Goal: Information Seeking & Learning: Learn about a topic

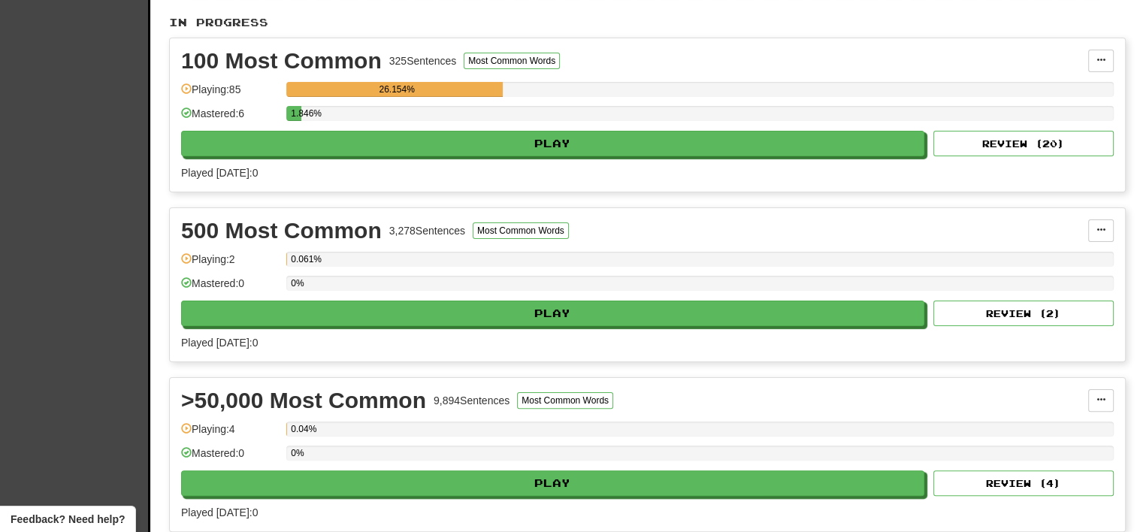
scroll to position [308, 0]
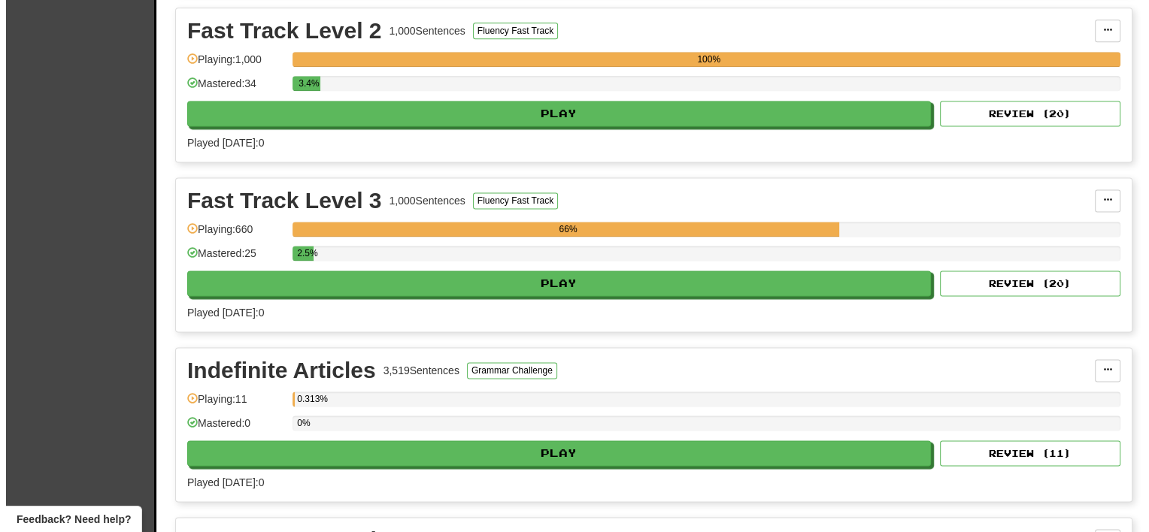
scroll to position [2048, 0]
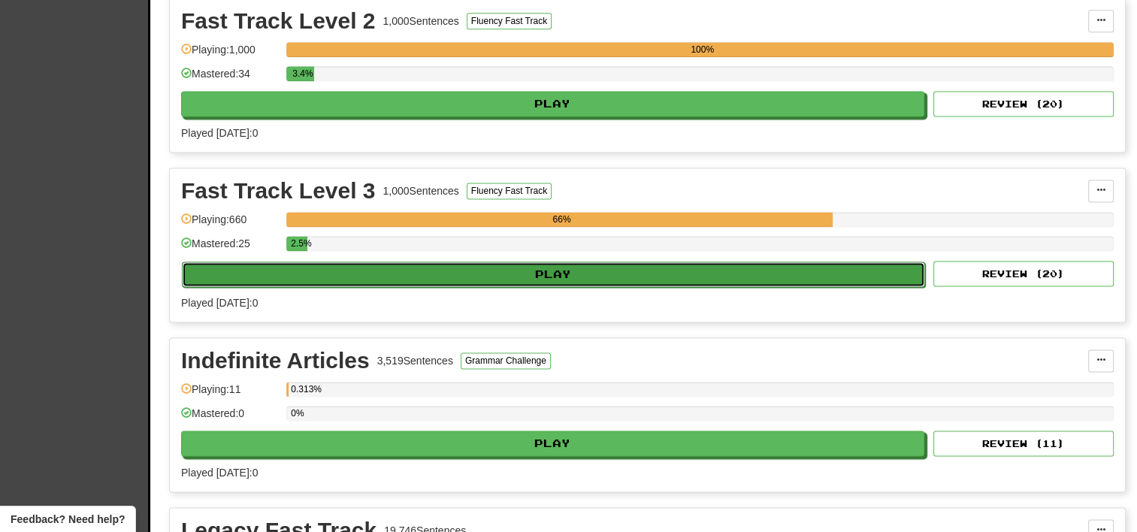
click at [352, 265] on button "Play" at bounding box center [553, 275] width 743 height 26
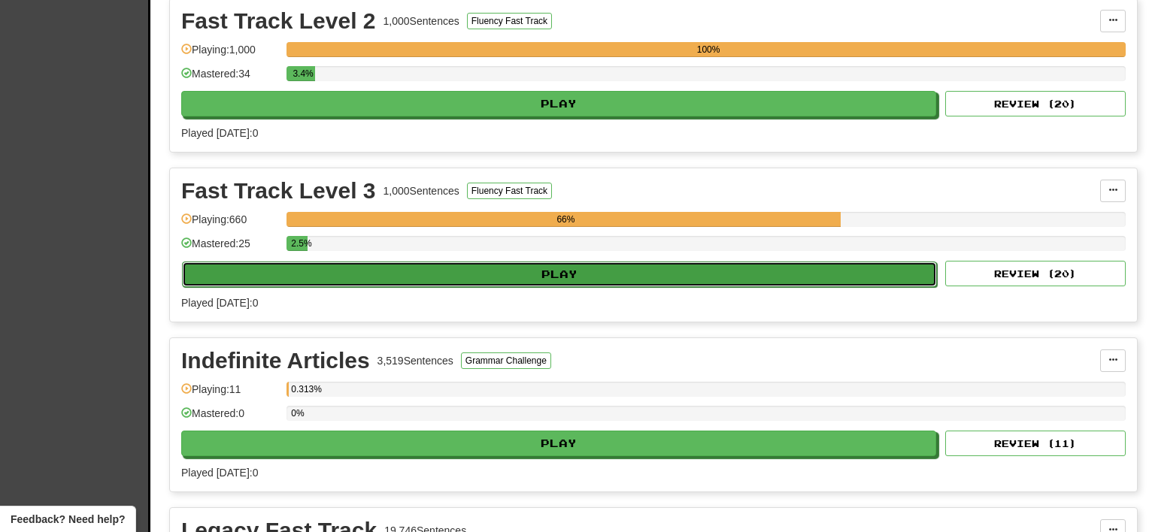
select select "**"
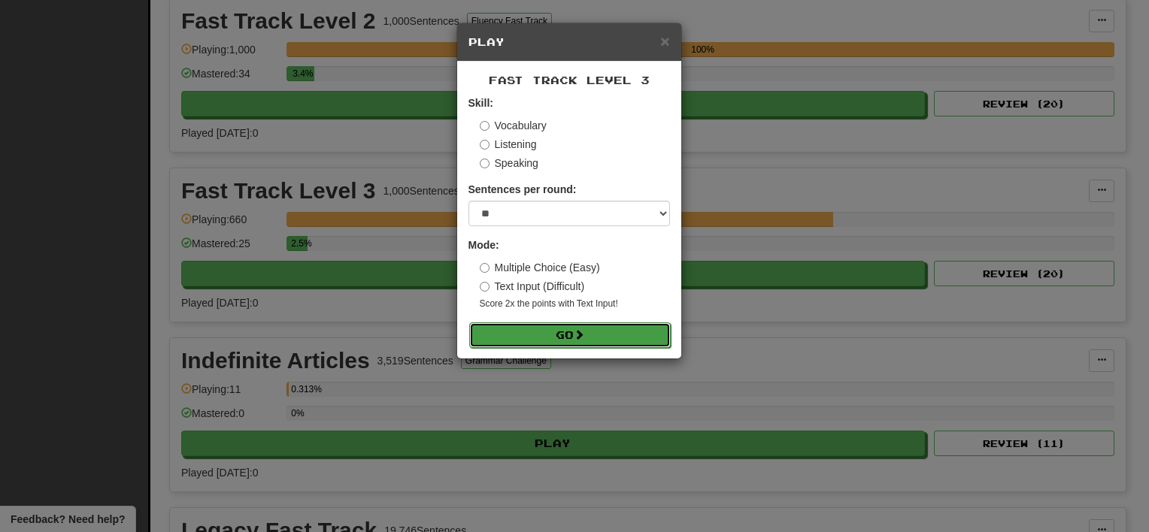
click at [523, 335] on button "Go" at bounding box center [569, 336] width 201 height 26
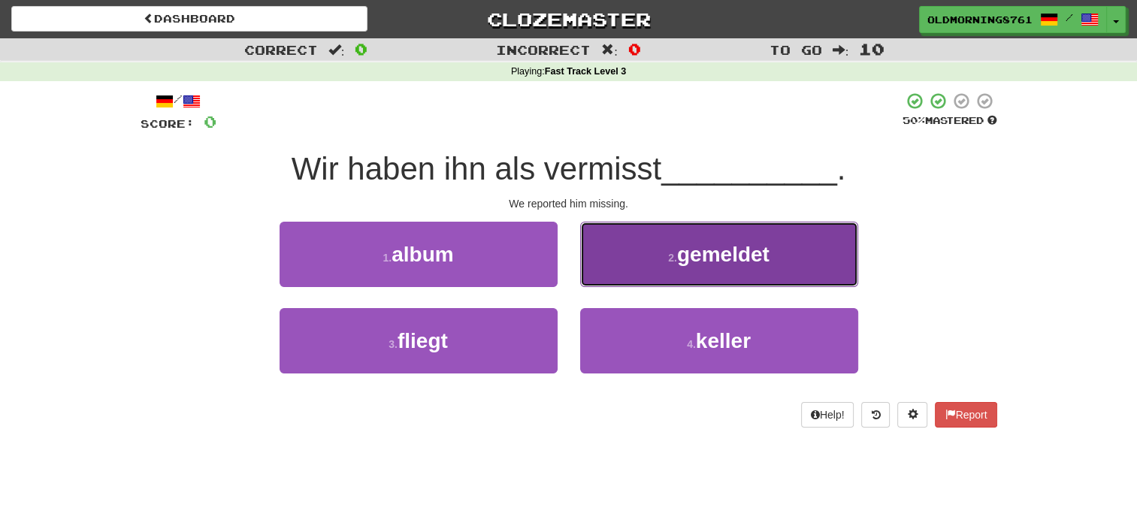
click at [601, 245] on button "2 . gemeldet" at bounding box center [719, 254] width 278 height 65
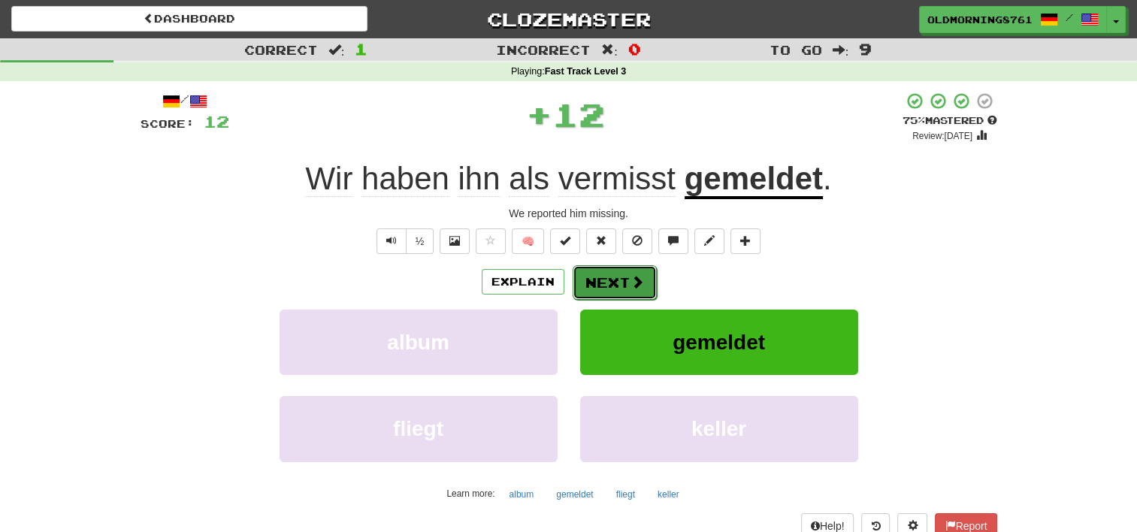
click at [601, 277] on button "Next" at bounding box center [615, 282] width 84 height 35
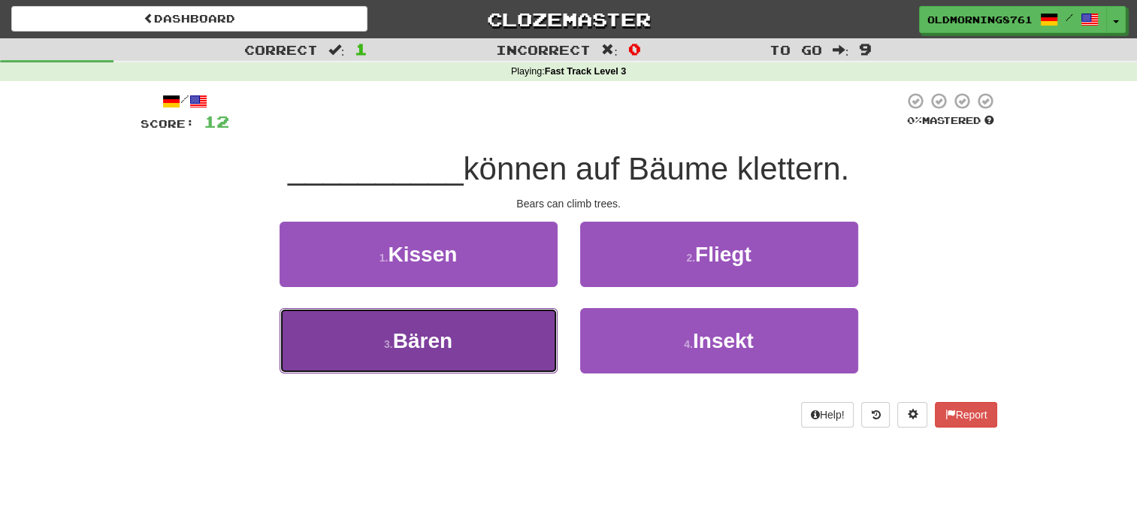
click at [517, 355] on button "3 . Bären" at bounding box center [419, 340] width 278 height 65
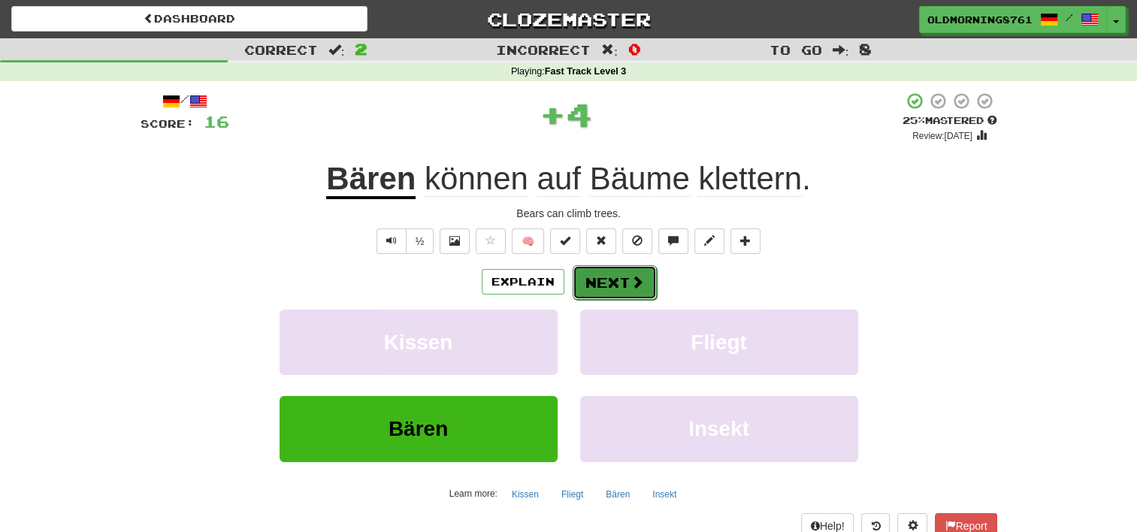
click at [611, 278] on button "Next" at bounding box center [615, 282] width 84 height 35
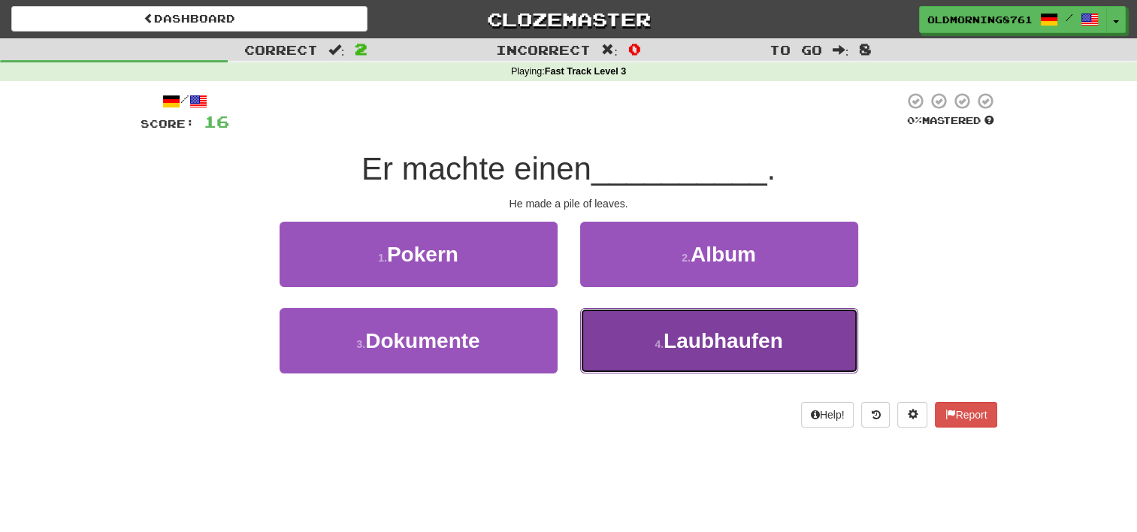
click at [646, 351] on button "4 . Laubhaufen" at bounding box center [719, 340] width 278 height 65
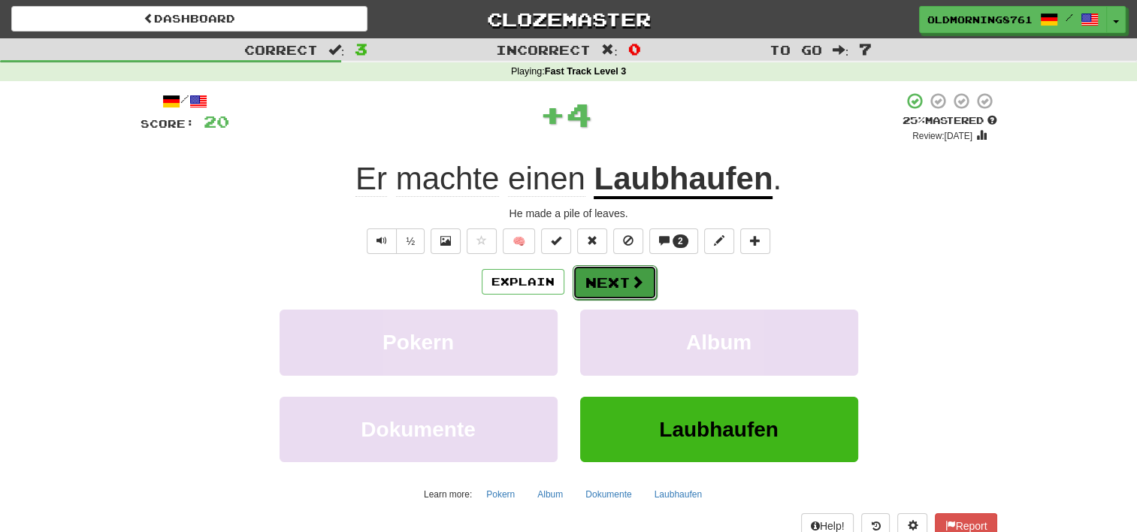
click at [607, 281] on button "Next" at bounding box center [615, 282] width 84 height 35
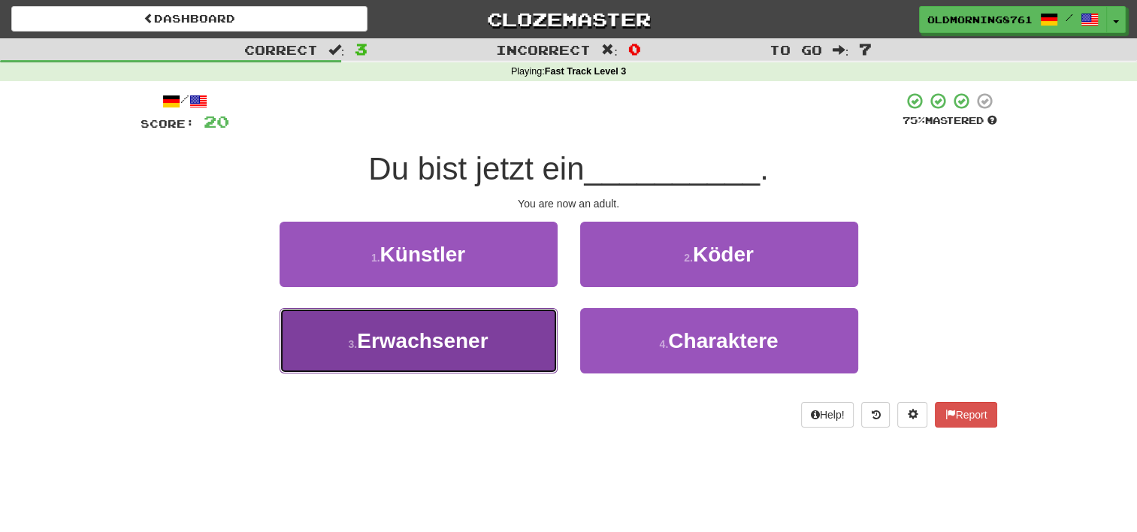
click at [494, 361] on button "3 . Erwachsener" at bounding box center [419, 340] width 278 height 65
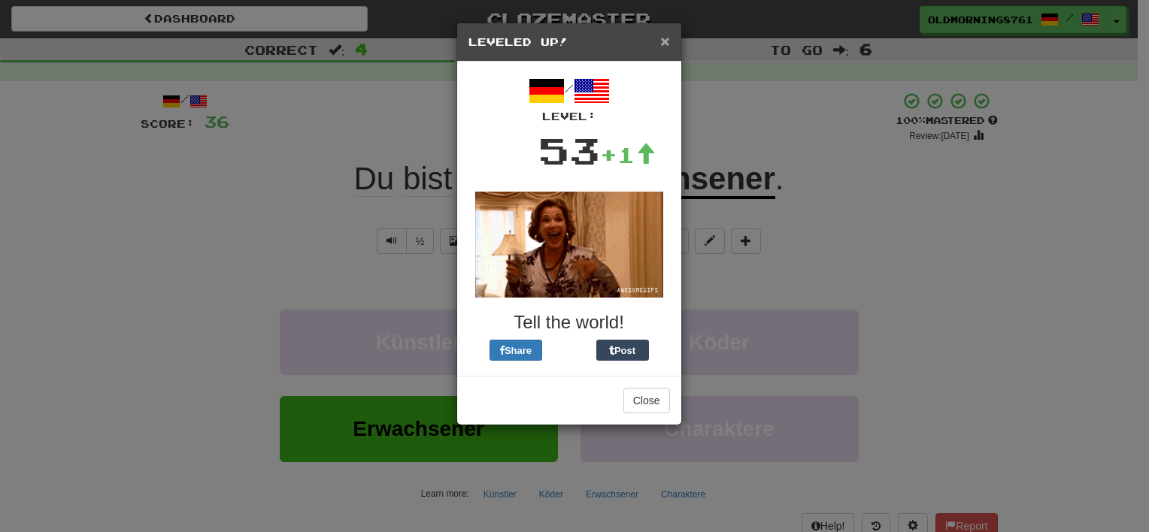
click at [666, 48] on span "×" at bounding box center [664, 40] width 9 height 17
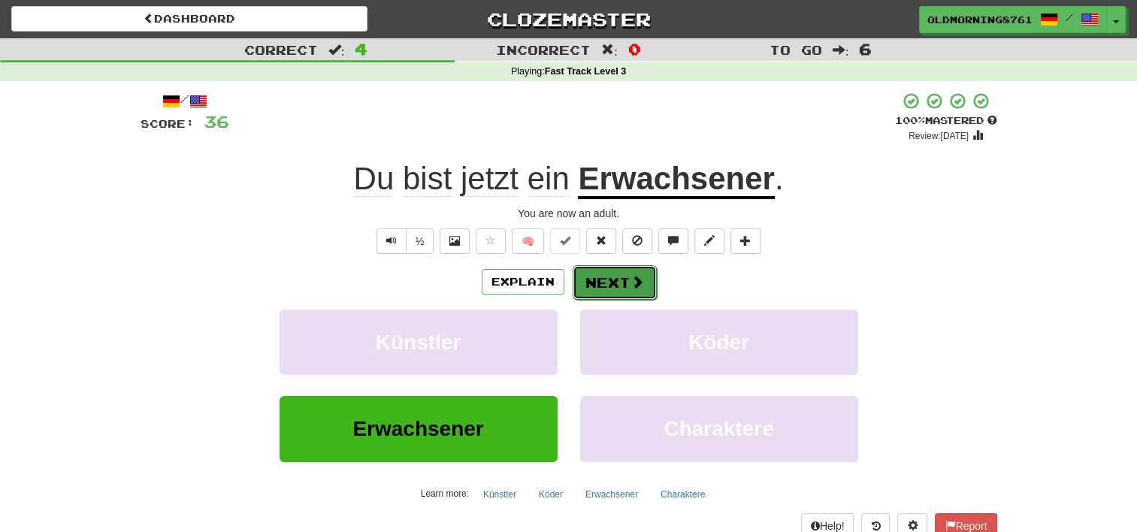
click at [650, 287] on button "Next" at bounding box center [615, 282] width 84 height 35
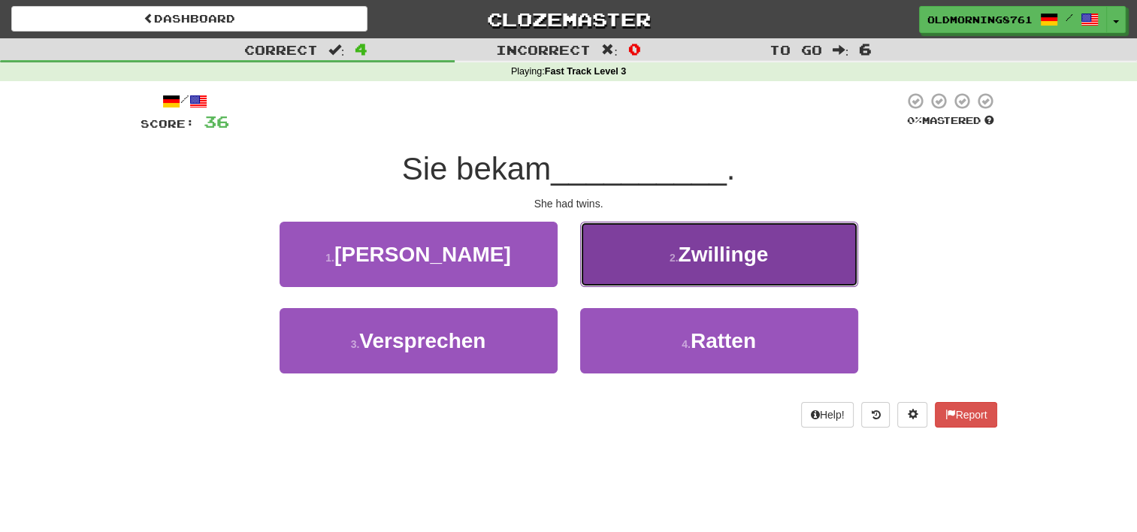
click at [640, 265] on button "2 . Zwillinge" at bounding box center [719, 254] width 278 height 65
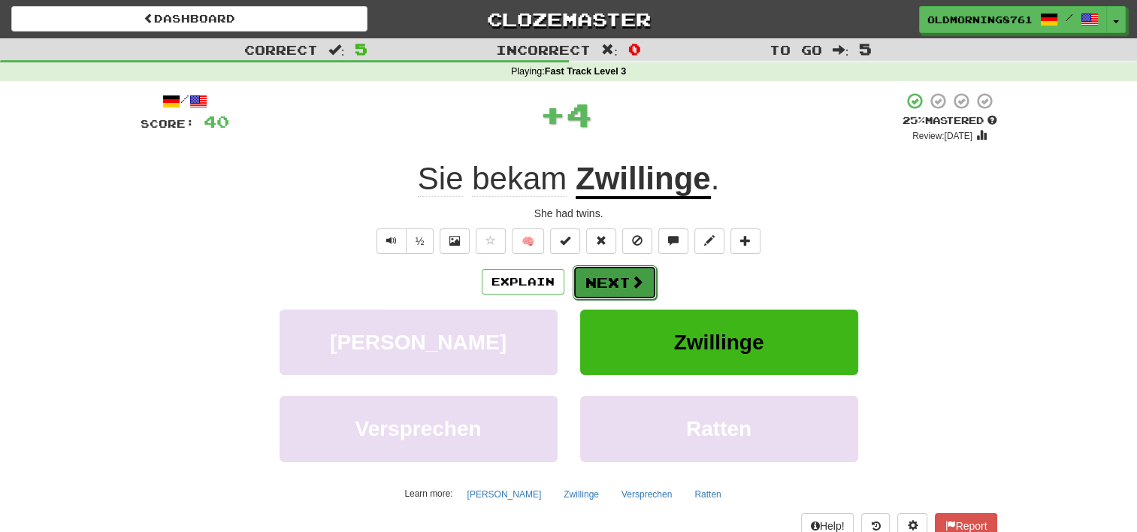
click at [625, 283] on button "Next" at bounding box center [615, 282] width 84 height 35
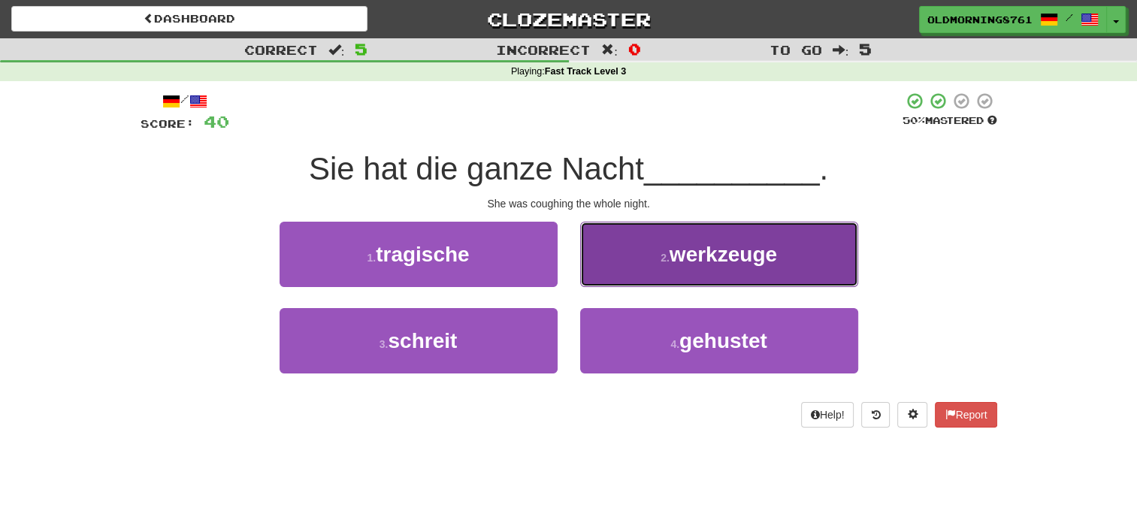
click at [624, 282] on button "2 . werkzeuge" at bounding box center [719, 254] width 278 height 65
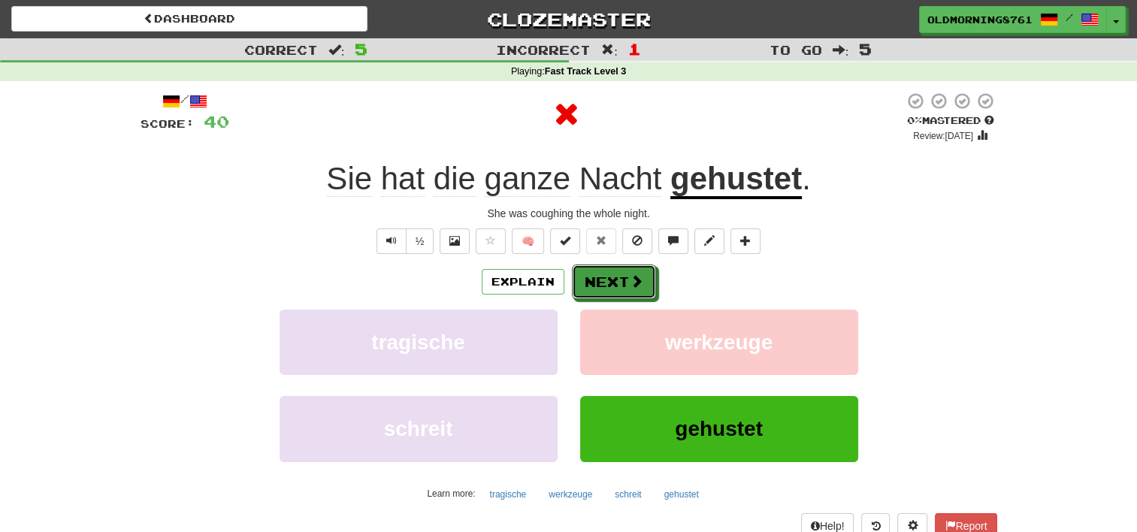
click at [624, 282] on button "Next" at bounding box center [614, 282] width 84 height 35
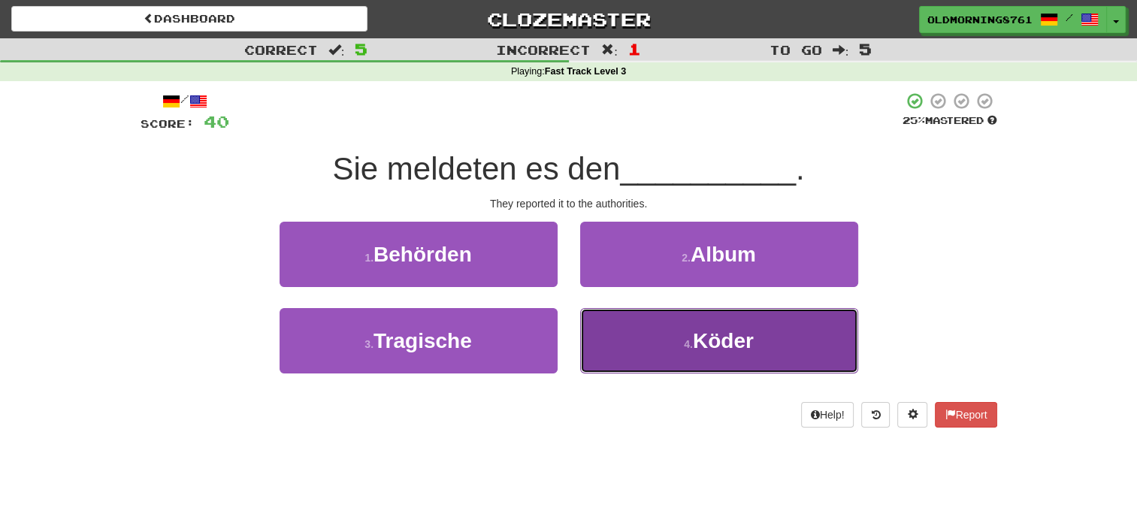
click at [645, 351] on button "4 . Köder" at bounding box center [719, 340] width 278 height 65
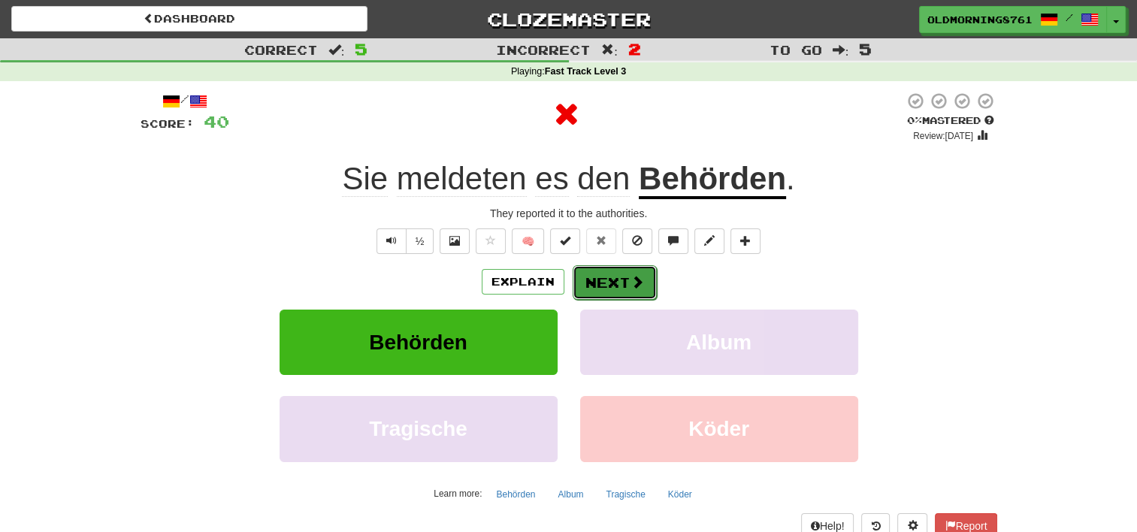
click at [616, 282] on button "Next" at bounding box center [615, 282] width 84 height 35
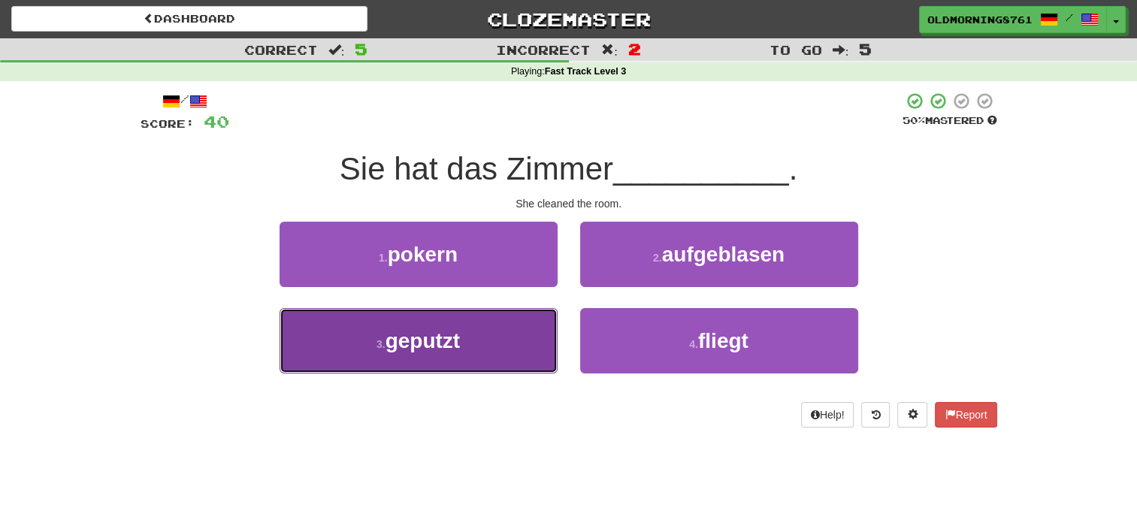
click at [489, 356] on button "3 . geputzt" at bounding box center [419, 340] width 278 height 65
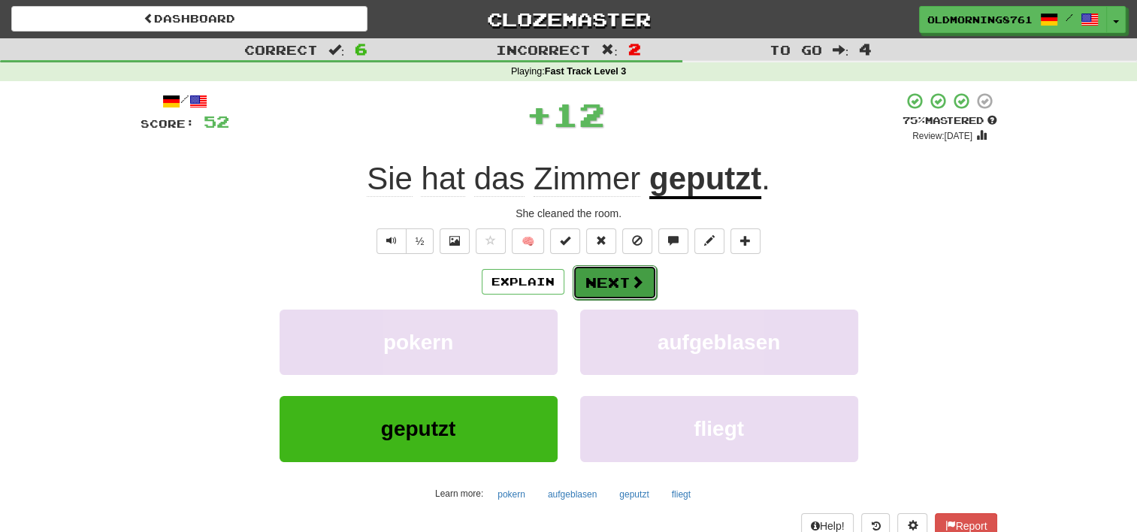
click at [610, 275] on button "Next" at bounding box center [615, 282] width 84 height 35
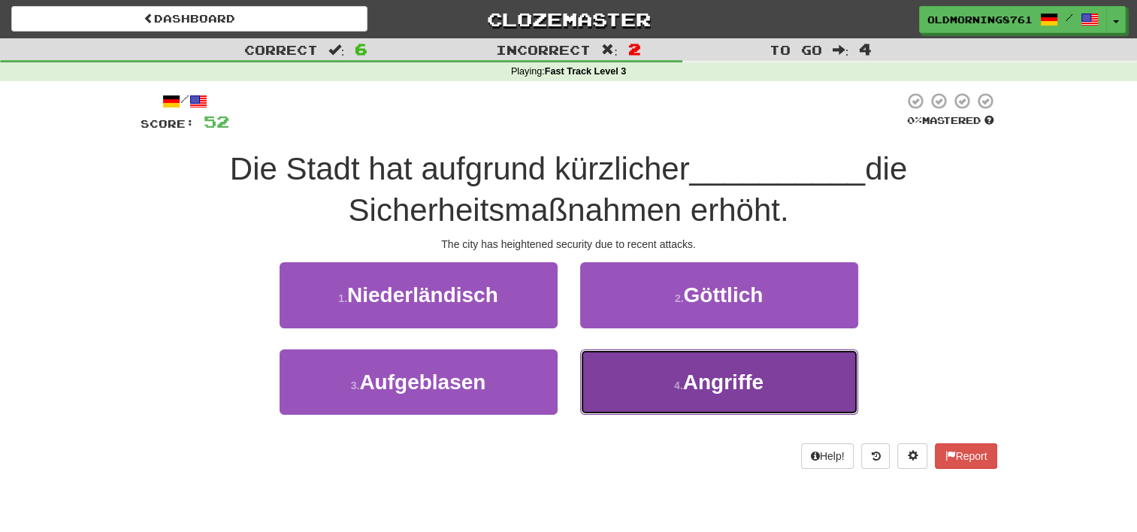
click at [639, 384] on button "4 . Angriffe" at bounding box center [719, 382] width 278 height 65
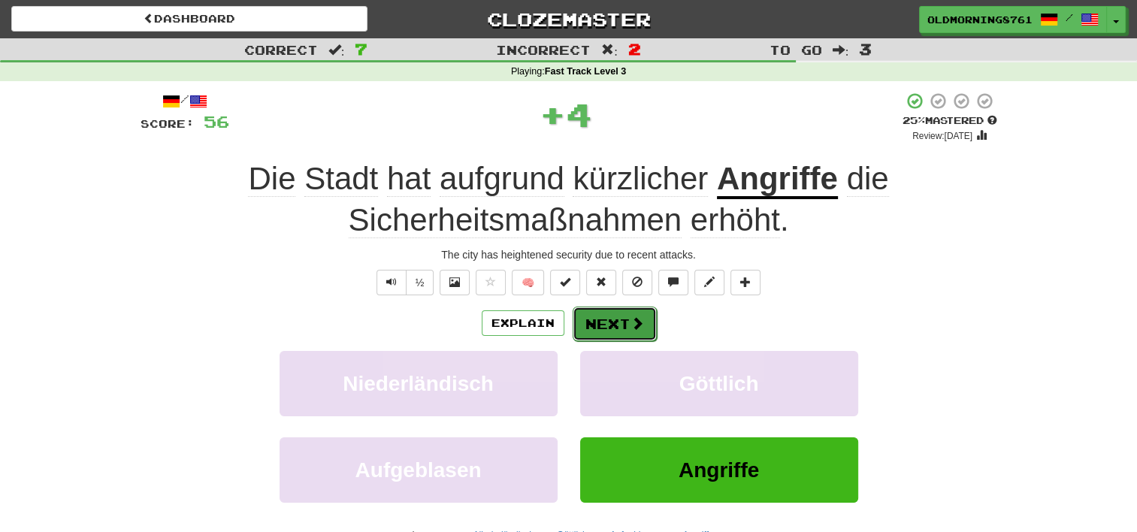
click at [604, 329] on button "Next" at bounding box center [615, 324] width 84 height 35
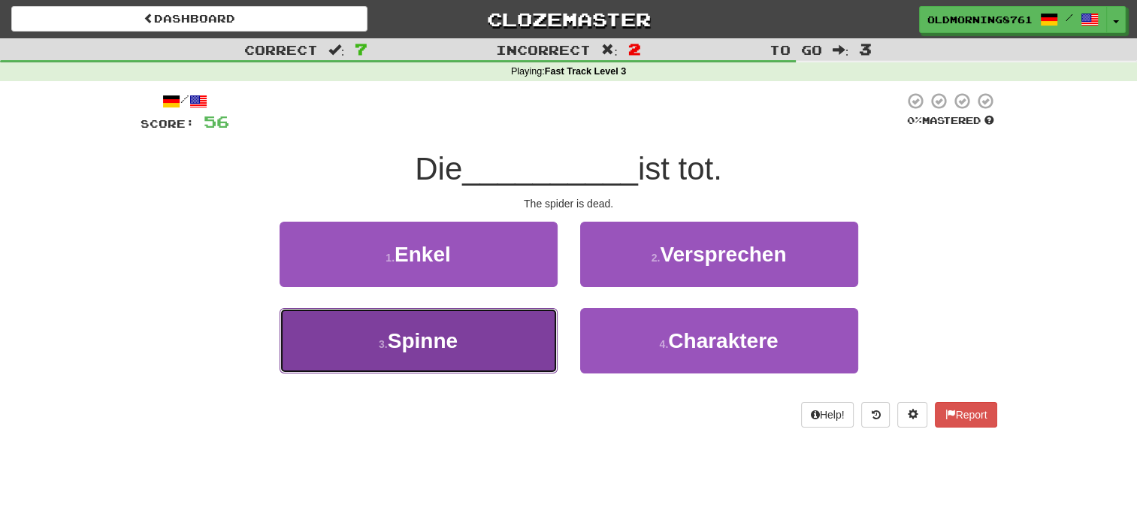
click at [508, 341] on button "3 . Spinne" at bounding box center [419, 340] width 278 height 65
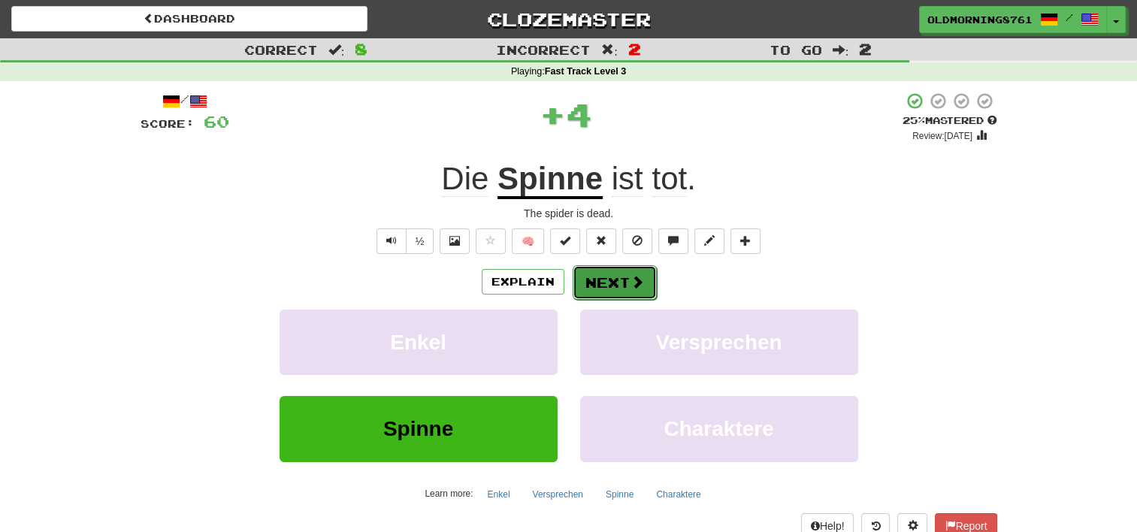
click at [624, 291] on button "Next" at bounding box center [615, 282] width 84 height 35
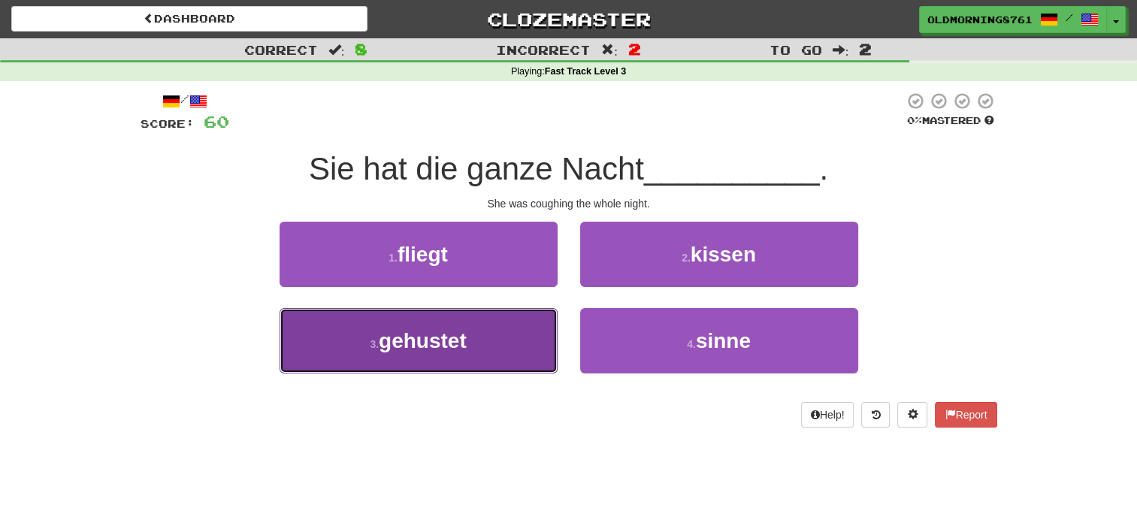
click at [486, 349] on button "3 . gehustet" at bounding box center [419, 340] width 278 height 65
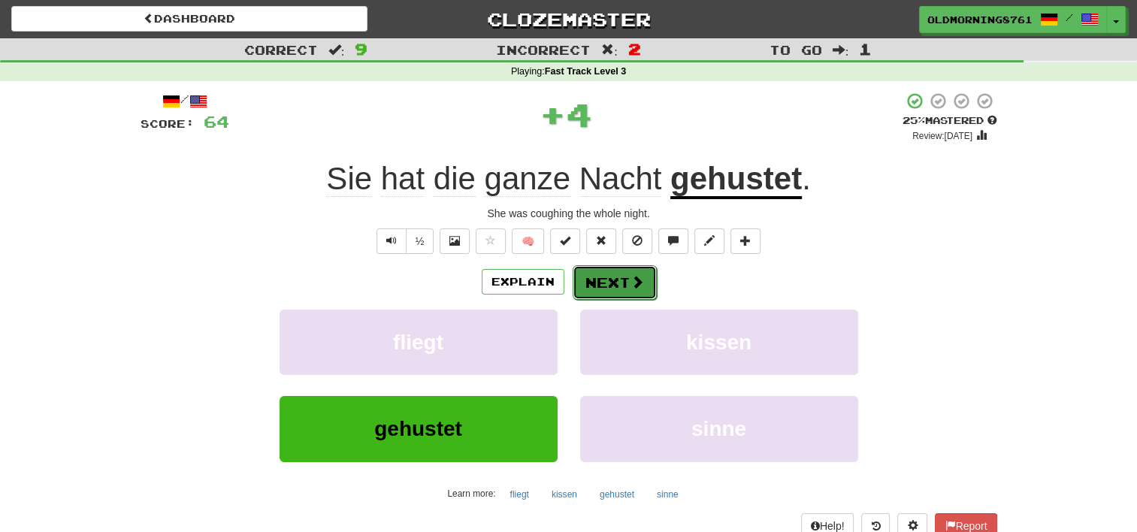
click at [609, 285] on button "Next" at bounding box center [615, 282] width 84 height 35
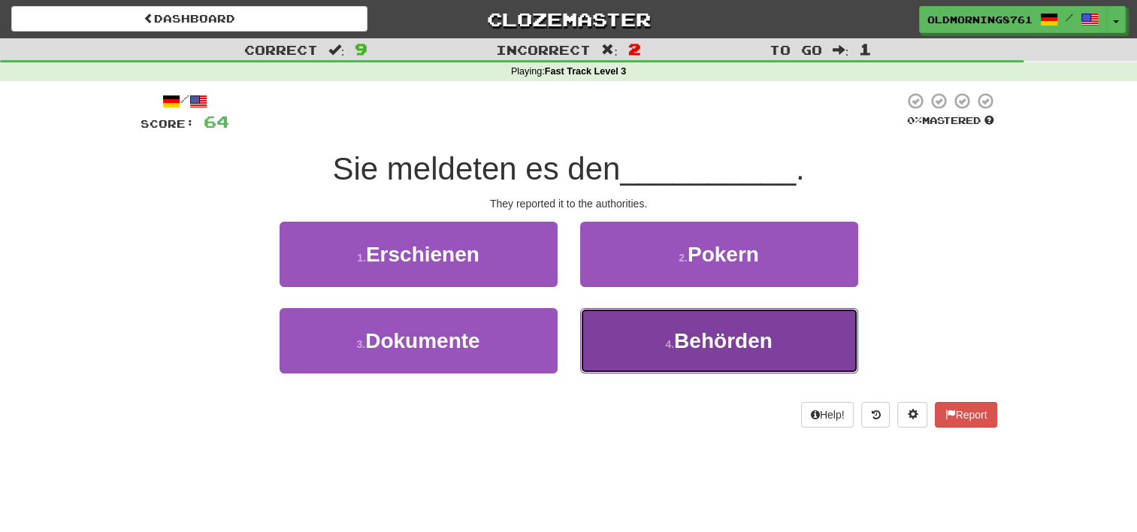
click at [628, 322] on button "4 . Behörden" at bounding box center [719, 340] width 278 height 65
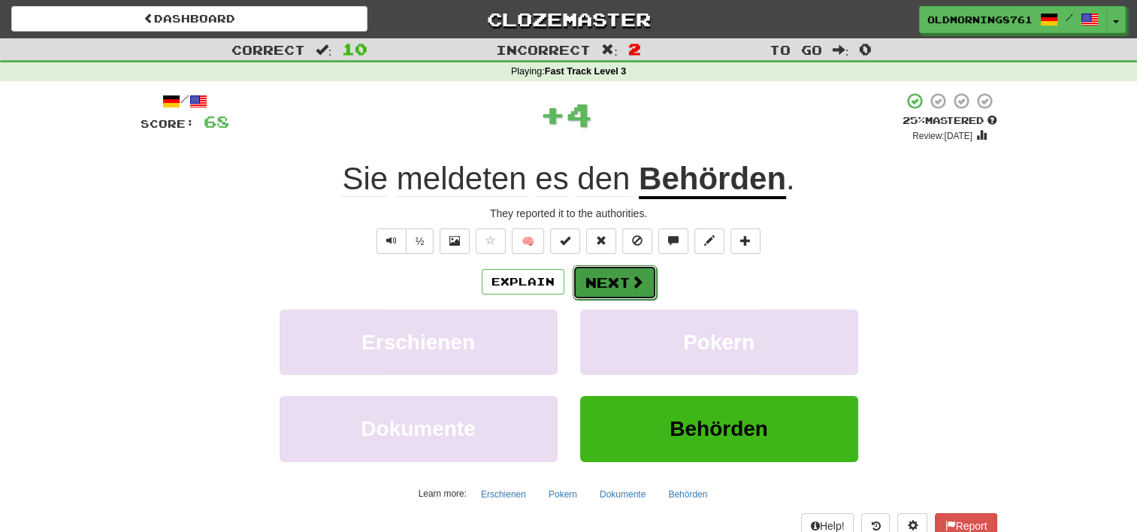
click at [603, 286] on button "Next" at bounding box center [615, 282] width 84 height 35
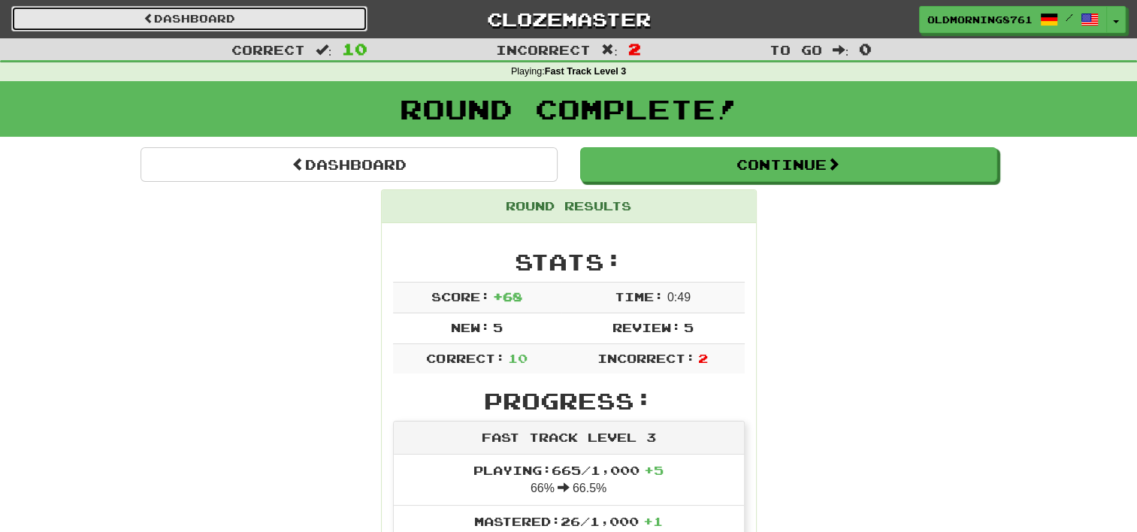
click at [291, 28] on link "Dashboard" at bounding box center [189, 19] width 356 height 26
